Goal: Find specific fact: Find specific fact

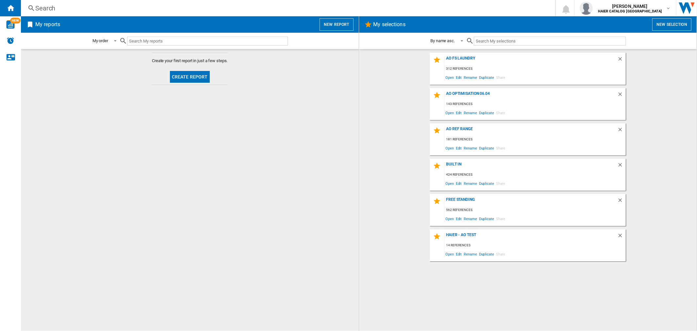
click at [51, 8] on div "Search" at bounding box center [286, 8] width 503 height 9
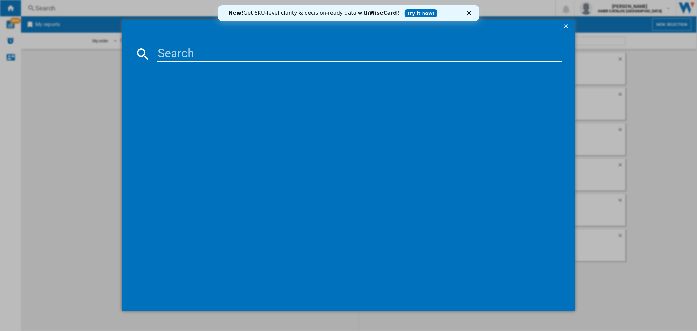
click at [225, 54] on input at bounding box center [359, 54] width 405 height 16
paste input "31102654"
type input "31102654"
click at [201, 93] on div "HAIER HD100A2939 WHITE" at bounding box center [353, 96] width 398 height 7
